Goal: Information Seeking & Learning: Get advice/opinions

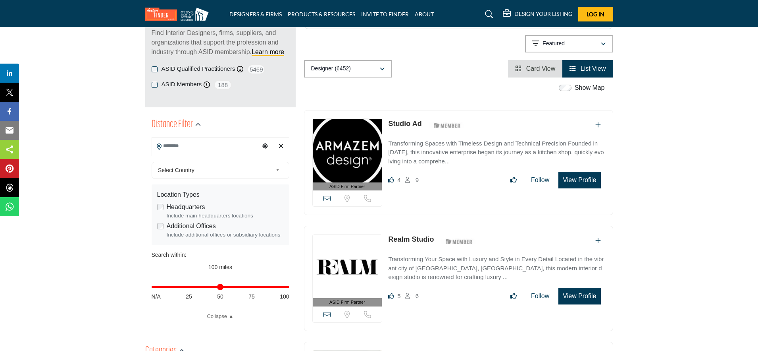
scroll to position [115, 0]
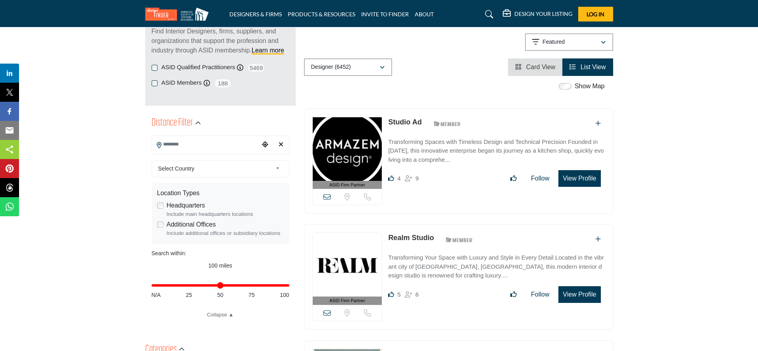
click at [278, 167] on b at bounding box center [279, 169] width 7 height 10
click at [265, 145] on icon "Choose your current location" at bounding box center [265, 144] width 6 height 6
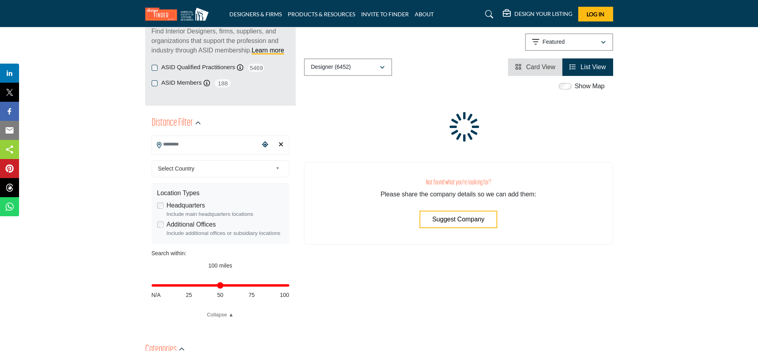
type input "**********"
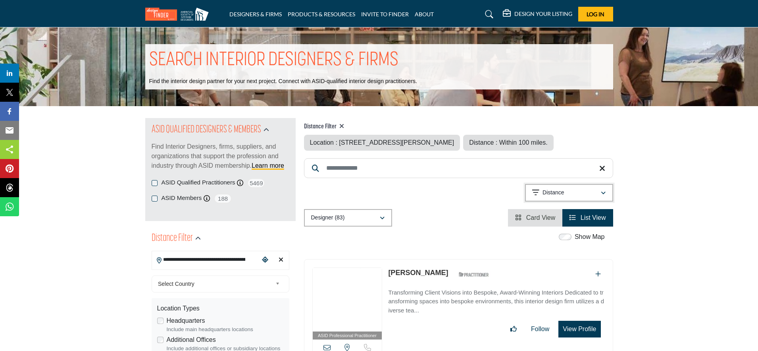
click at [604, 193] on icon "button" at bounding box center [603, 193] width 5 height 6
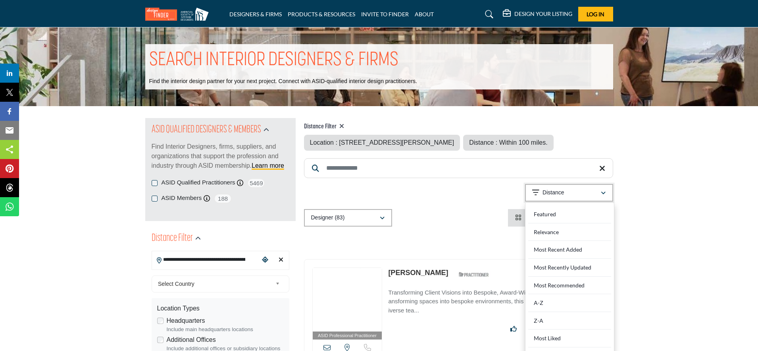
click at [604, 193] on icon "button" at bounding box center [603, 193] width 5 height 6
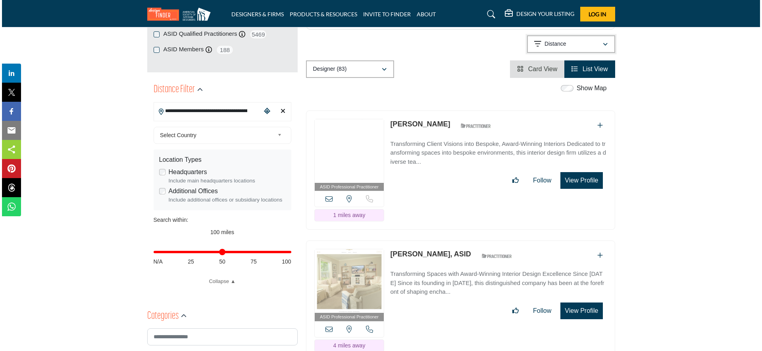
scroll to position [69, 0]
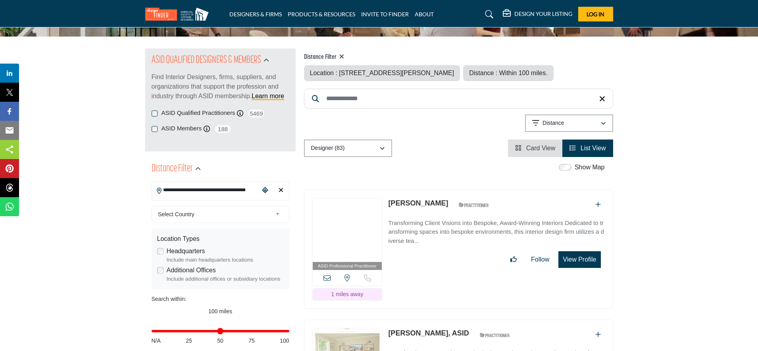
click at [585, 262] on button "View Profile" at bounding box center [580, 259] width 42 height 17
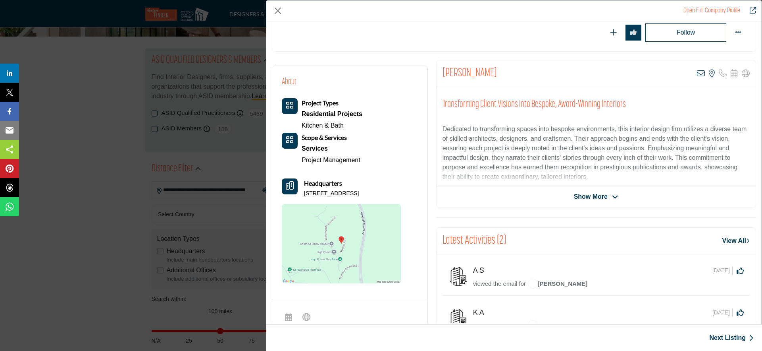
scroll to position [114, 0]
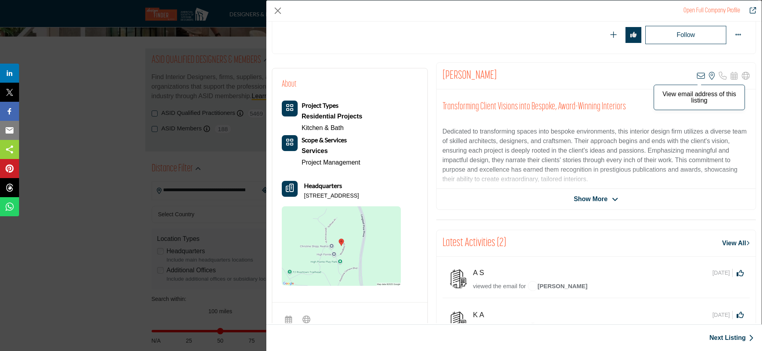
click at [698, 76] on icon "Company Data Modal" at bounding box center [701, 76] width 8 height 8
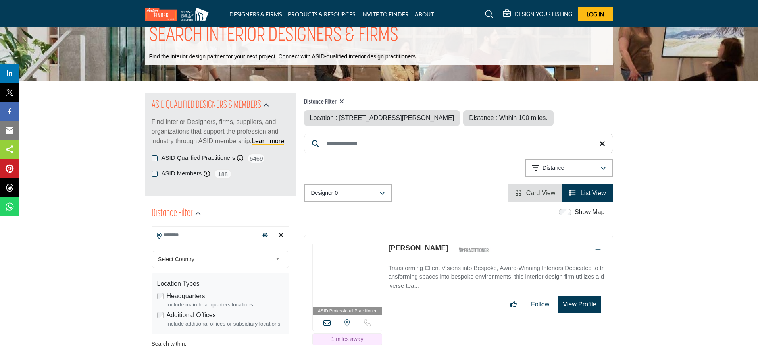
type input "**********"
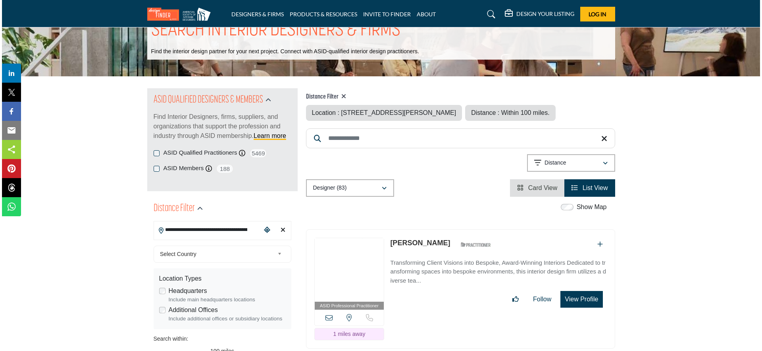
scroll to position [45, 0]
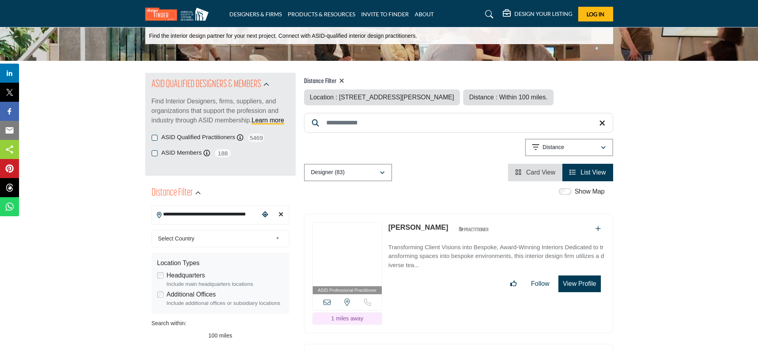
click at [577, 285] on button "View Profile" at bounding box center [580, 283] width 42 height 17
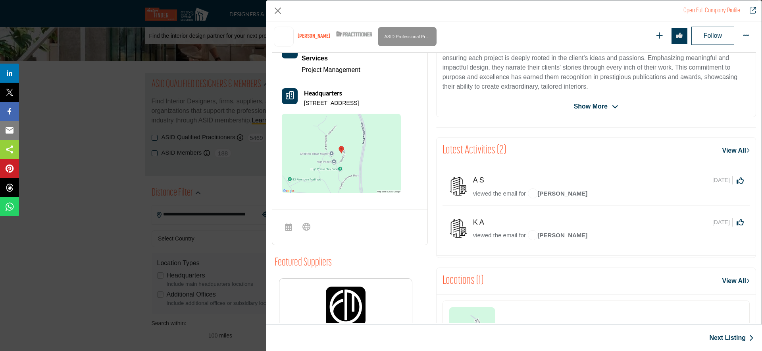
scroll to position [279, 0]
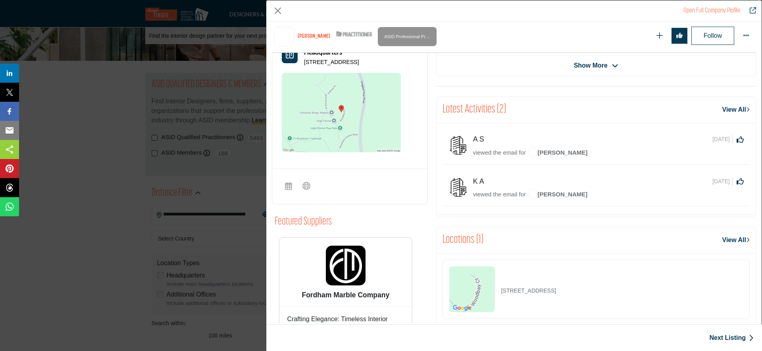
click at [559, 152] on span "[PERSON_NAME]" at bounding box center [558, 152] width 60 height 7
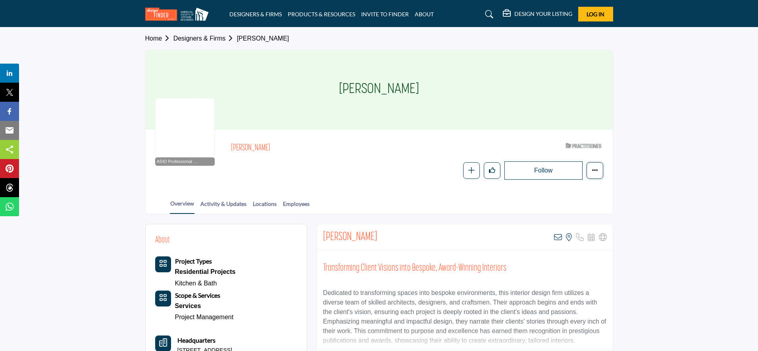
click at [595, 172] on icon "More details" at bounding box center [595, 170] width 6 height 6
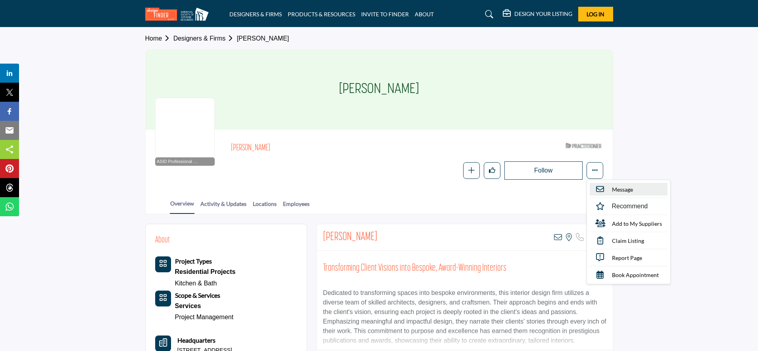
click at [620, 189] on span "Message" at bounding box center [622, 189] width 21 height 8
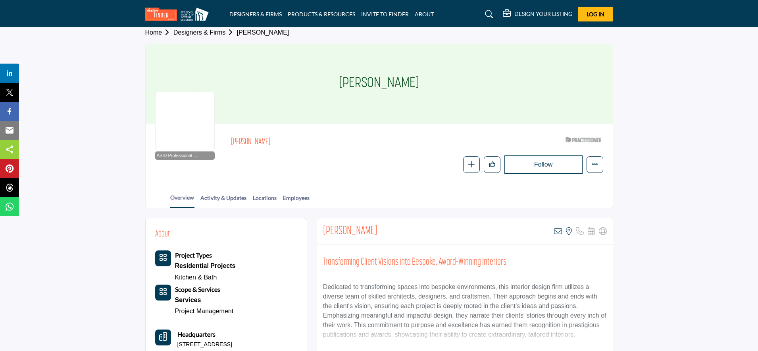
scroll to position [3, 0]
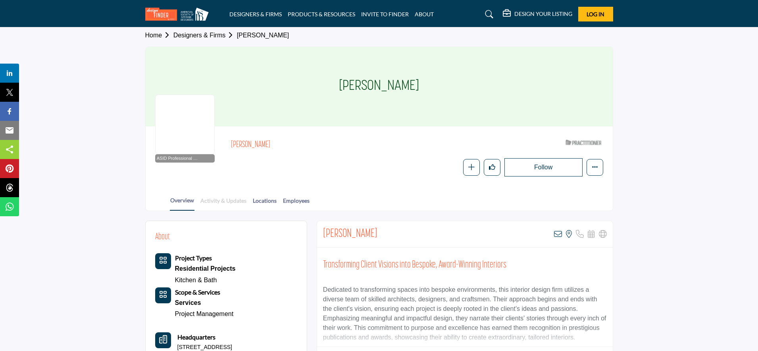
click at [219, 198] on link "Activity & Updates" at bounding box center [223, 203] width 47 height 14
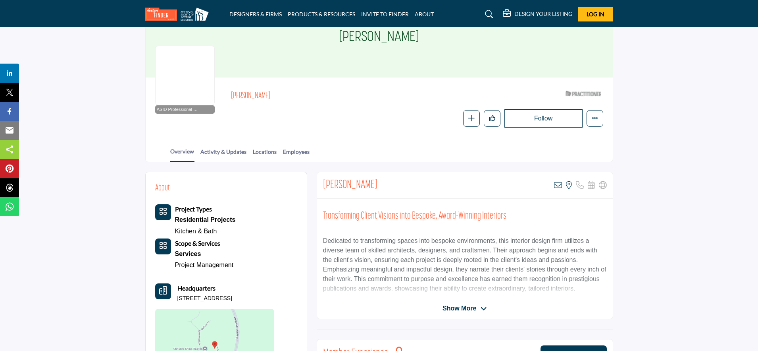
scroll to position [71, 0]
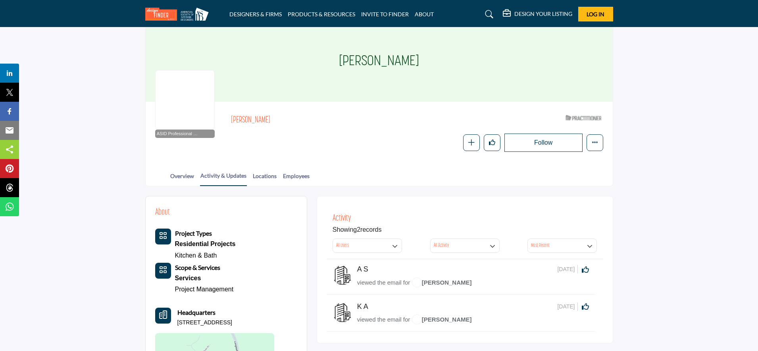
scroll to position [140, 0]
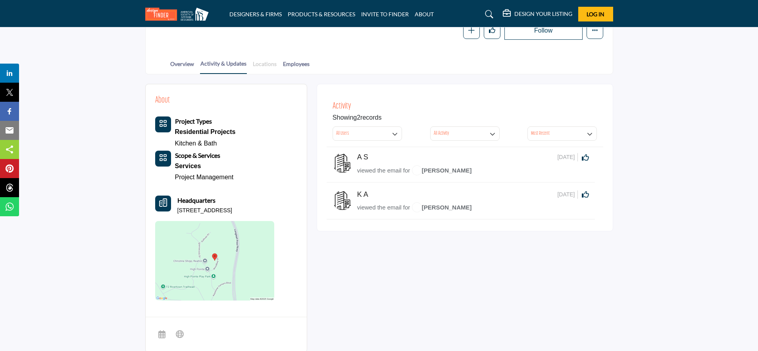
click at [263, 64] on link "Locations" at bounding box center [265, 67] width 25 height 14
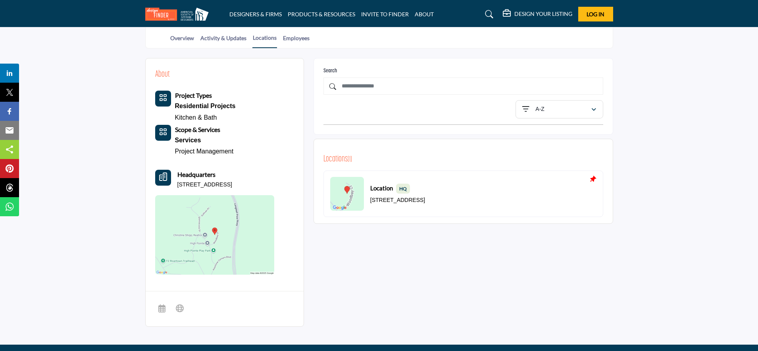
scroll to position [40, 0]
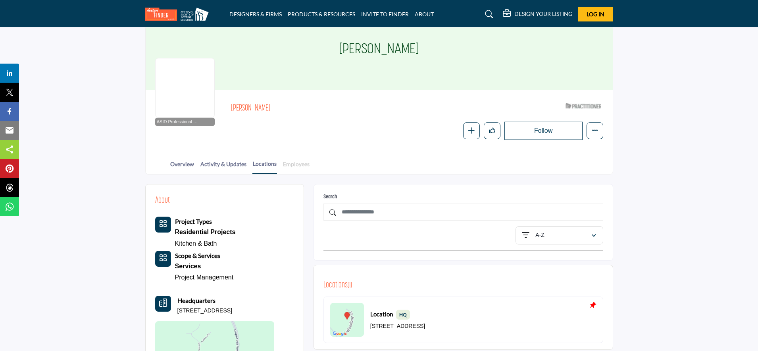
click at [296, 164] on link "Employees" at bounding box center [296, 167] width 27 height 14
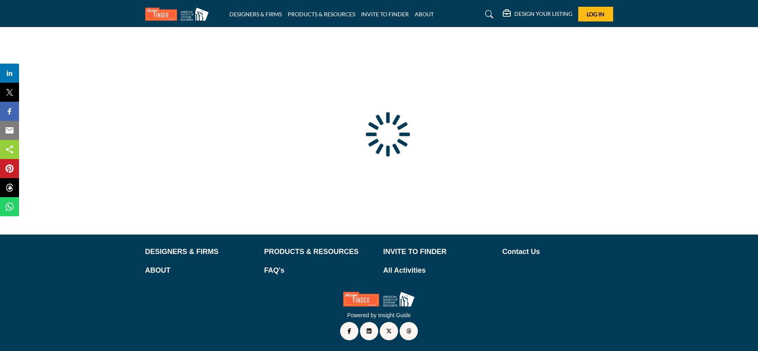
type input "**********"
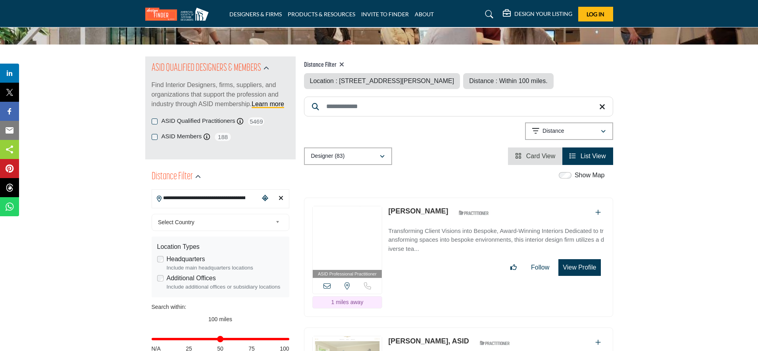
scroll to position [59, 0]
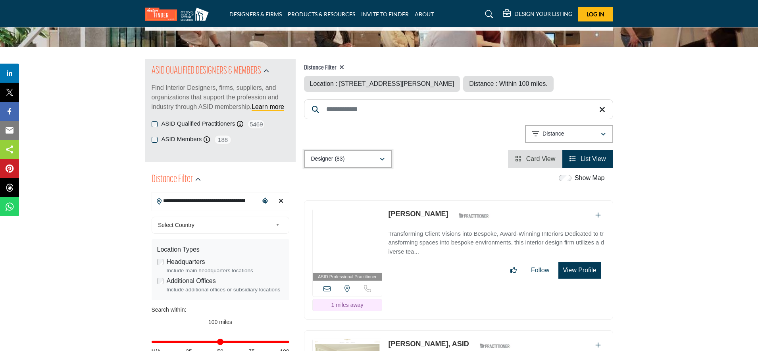
click at [382, 158] on icon "button" at bounding box center [382, 159] width 5 height 6
click at [544, 159] on span "Card View" at bounding box center [541, 158] width 29 height 7
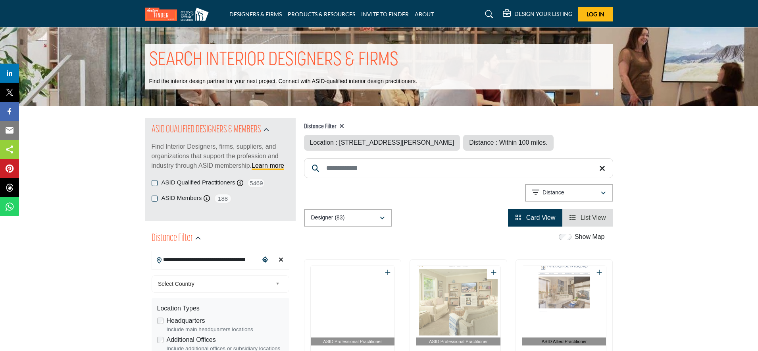
click at [592, 220] on span "List View" at bounding box center [593, 217] width 25 height 7
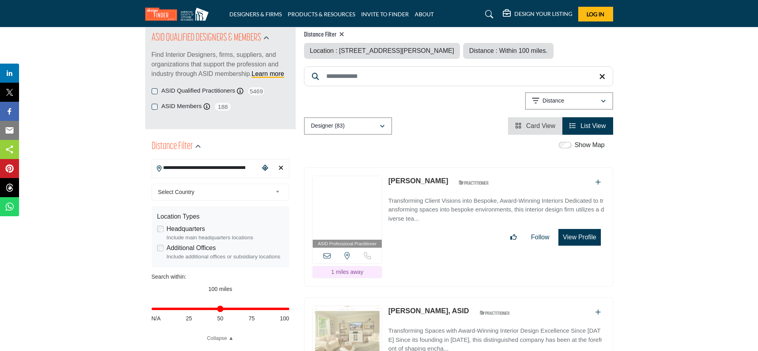
scroll to position [91, 0]
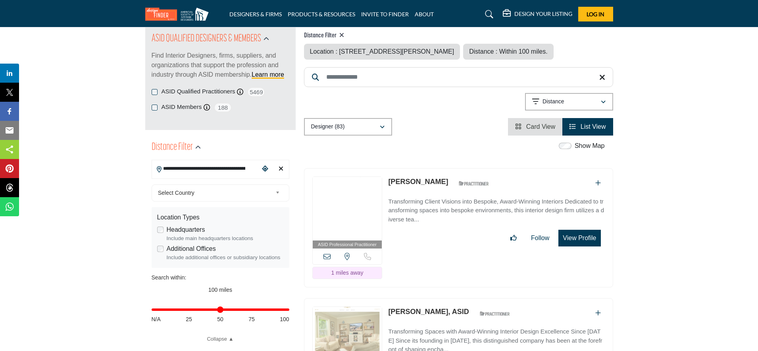
type input "**"
click at [220, 310] on input "Distance in miles" at bounding box center [221, 310] width 138 height 2
